Goal: Transaction & Acquisition: Download file/media

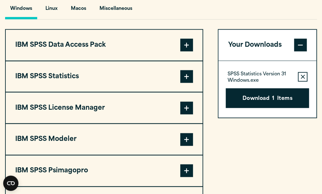
scroll to position [482, 0]
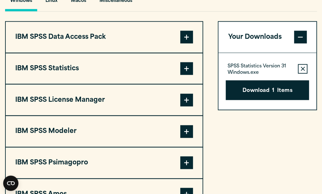
click at [185, 73] on span at bounding box center [186, 68] width 13 height 13
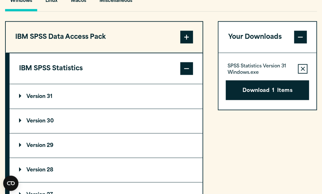
click at [47, 97] on p "Version 31" at bounding box center [35, 96] width 33 height 5
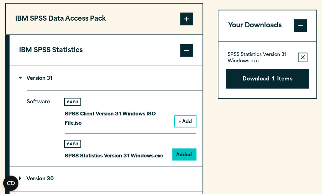
scroll to position [502, 0]
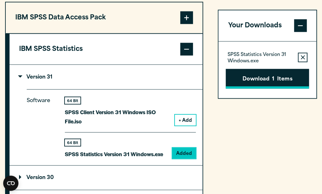
click at [258, 79] on button "Download 1 Items" at bounding box center [266, 79] width 83 height 20
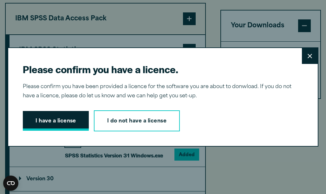
click at [68, 127] on button "I have a license" at bounding box center [56, 121] width 66 height 20
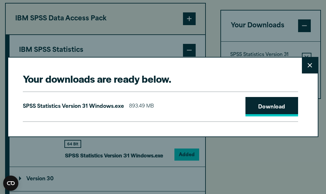
click at [262, 111] on link "Download" at bounding box center [272, 107] width 53 height 20
click at [311, 64] on button "Close" at bounding box center [310, 65] width 16 height 16
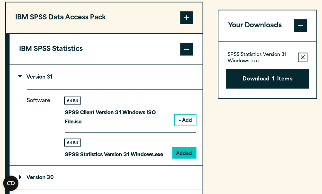
click at [303, 57] on icon "button" at bounding box center [302, 57] width 4 height 4
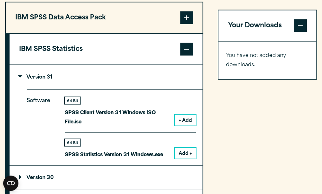
click at [186, 152] on button "Add +" at bounding box center [185, 153] width 21 height 11
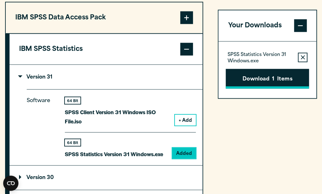
click at [257, 83] on button "Download 1 Items" at bounding box center [266, 79] width 83 height 20
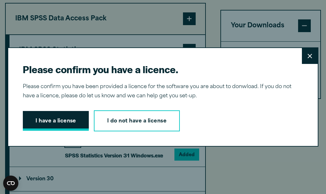
click at [63, 121] on button "I have a license" at bounding box center [56, 121] width 66 height 20
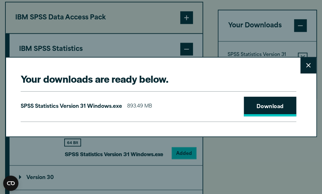
click at [269, 110] on link "Download" at bounding box center [269, 107] width 53 height 20
